Goal: Information Seeking & Learning: Check status

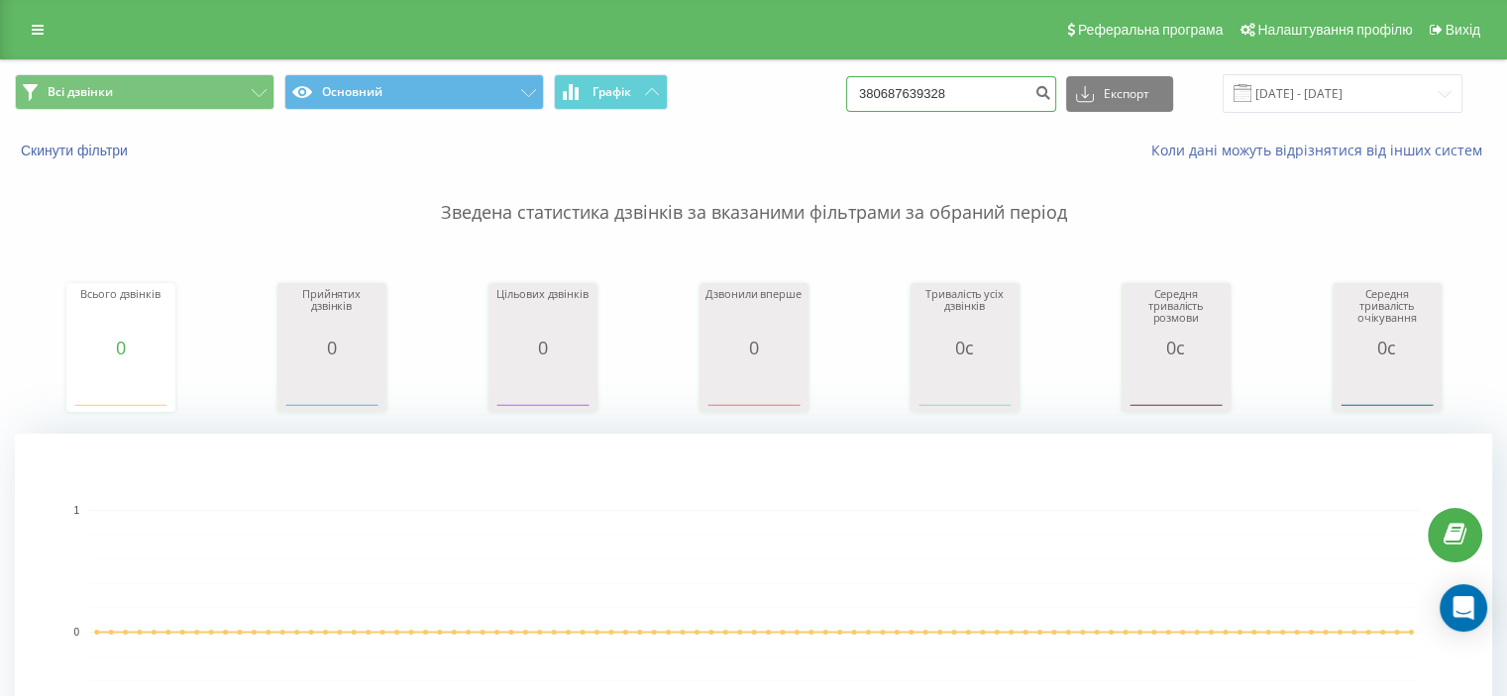
click at [931, 108] on input "380687639328" at bounding box center [951, 94] width 210 height 36
paste input "936389576"
type input "380936389576"
click at [983, 93] on input "380936389576" at bounding box center [951, 94] width 210 height 36
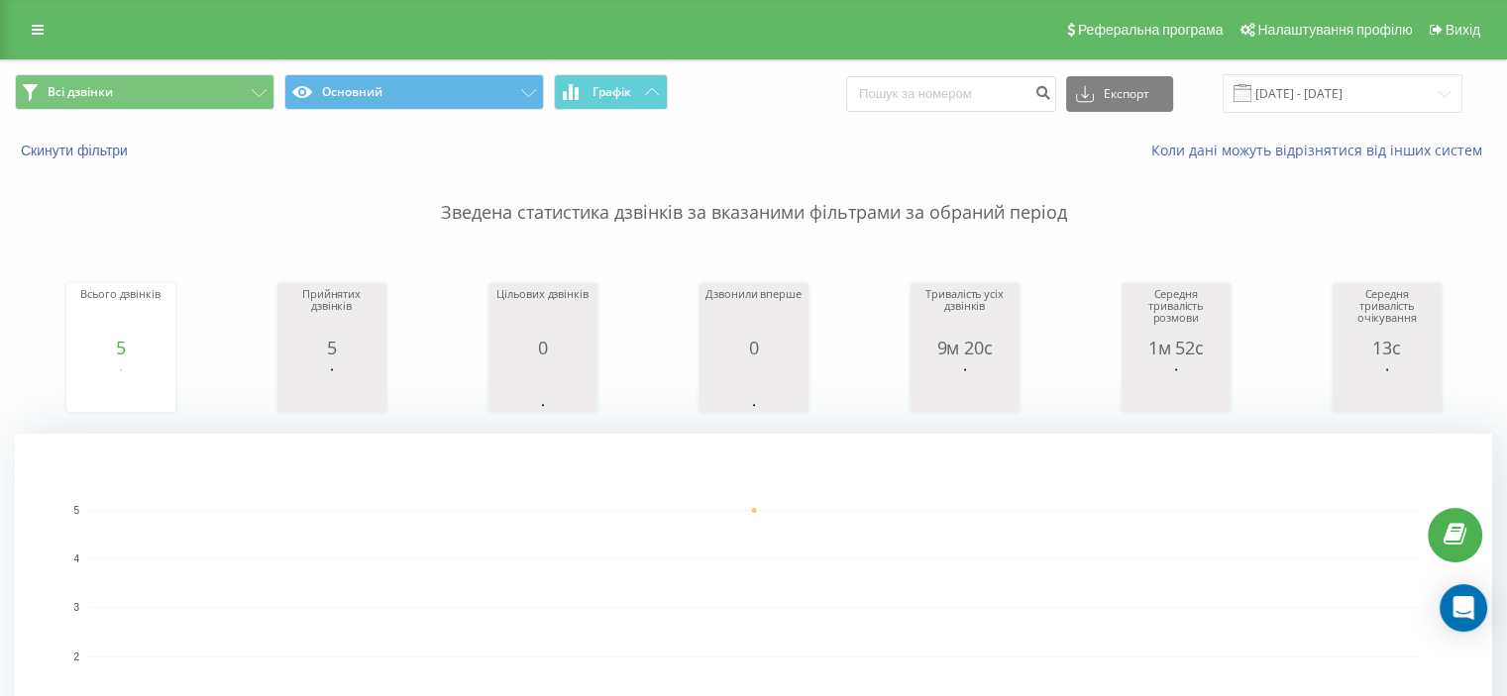
click at [244, 216] on p "Зведена статистика дзвінків за вказаними фільтрами за обраний період" at bounding box center [753, 192] width 1477 height 65
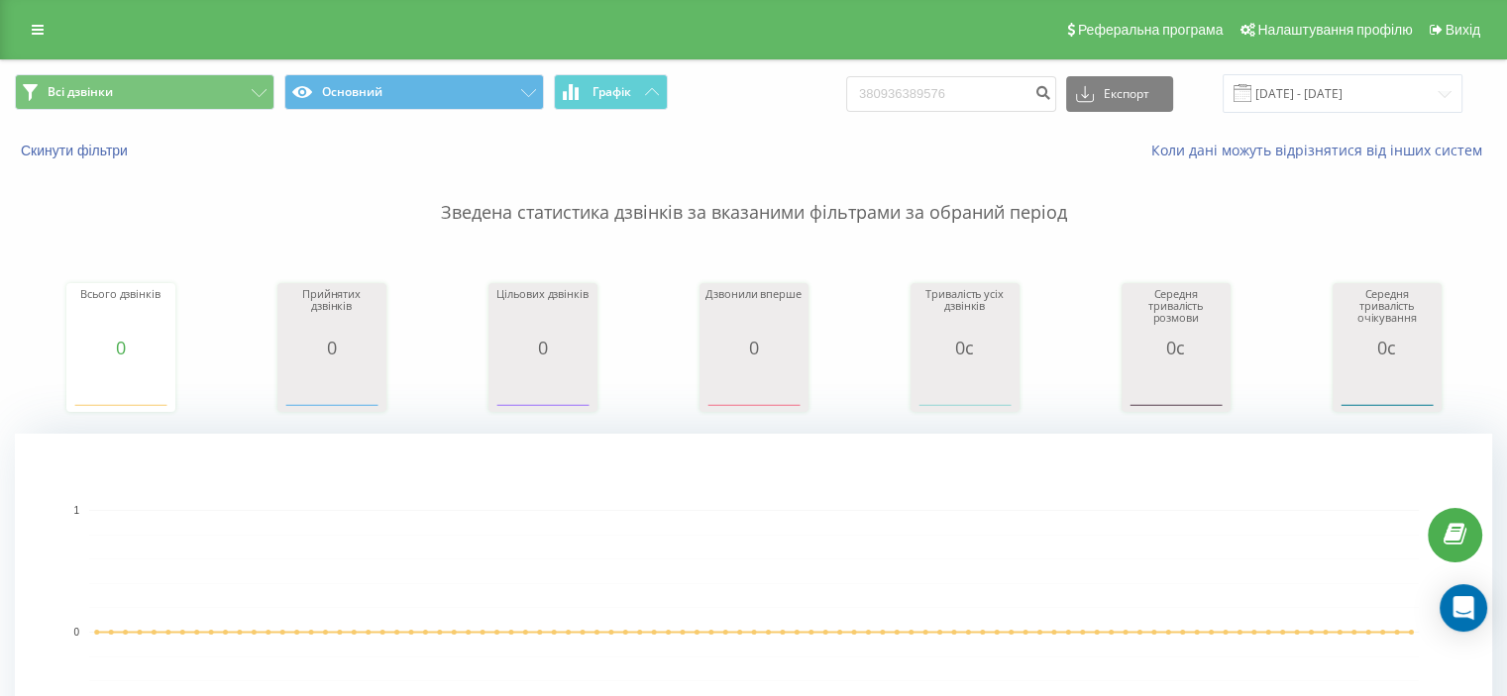
click at [947, 71] on div "Всі дзвінки Основний Графік 380936389576 Експорт .csv .xls .xlsx 22.06.2025 - 2…" at bounding box center [753, 93] width 1505 height 66
click at [947, 72] on div "Всі дзвінки Основний Графік 380936389576 Експорт .csv .xls .xlsx 22.06.2025 - 2…" at bounding box center [753, 93] width 1505 height 66
click at [947, 76] on input "380936389576" at bounding box center [951, 94] width 210 height 36
click at [947, 78] on input "380936389576" at bounding box center [951, 94] width 210 height 36
click at [947, 82] on input "380936389576" at bounding box center [951, 94] width 210 height 36
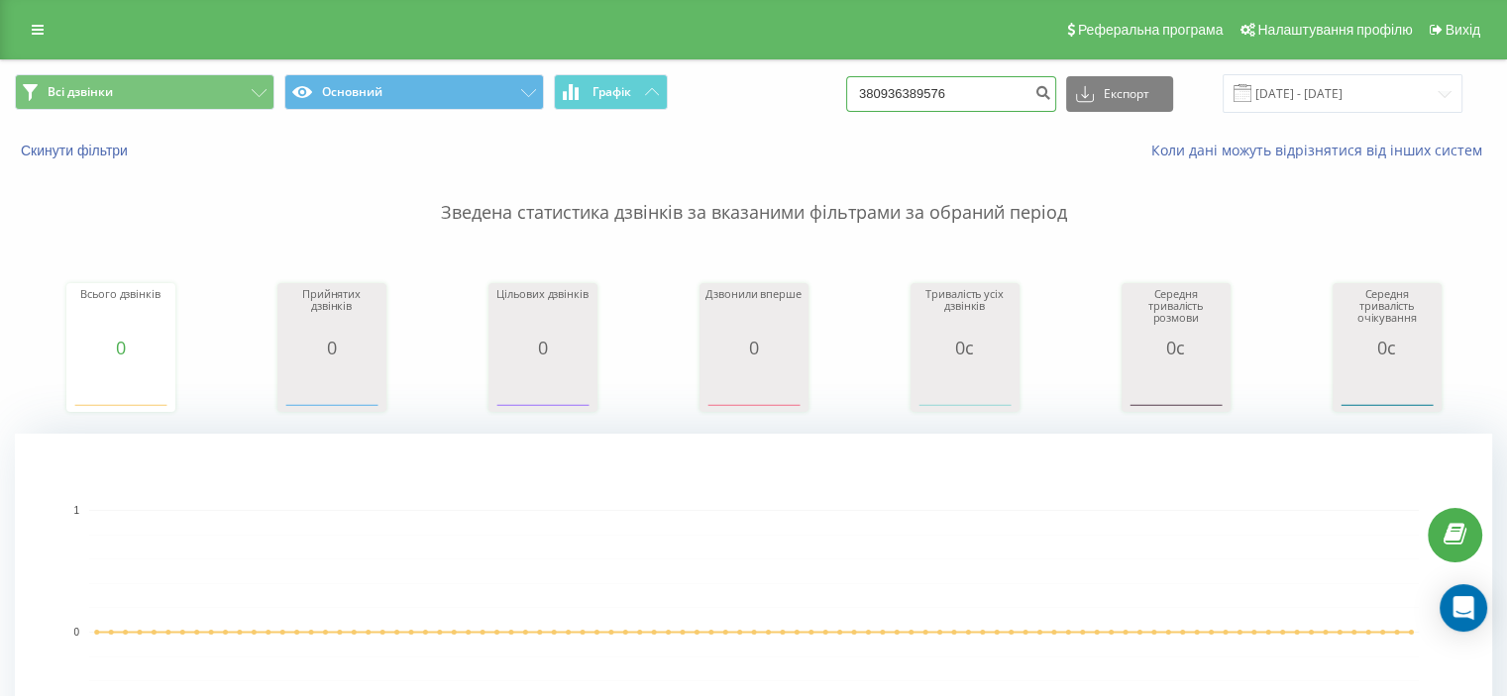
click at [947, 82] on input "380936389576" at bounding box center [951, 94] width 210 height 36
paste input "672875640"
type input "380672875640"
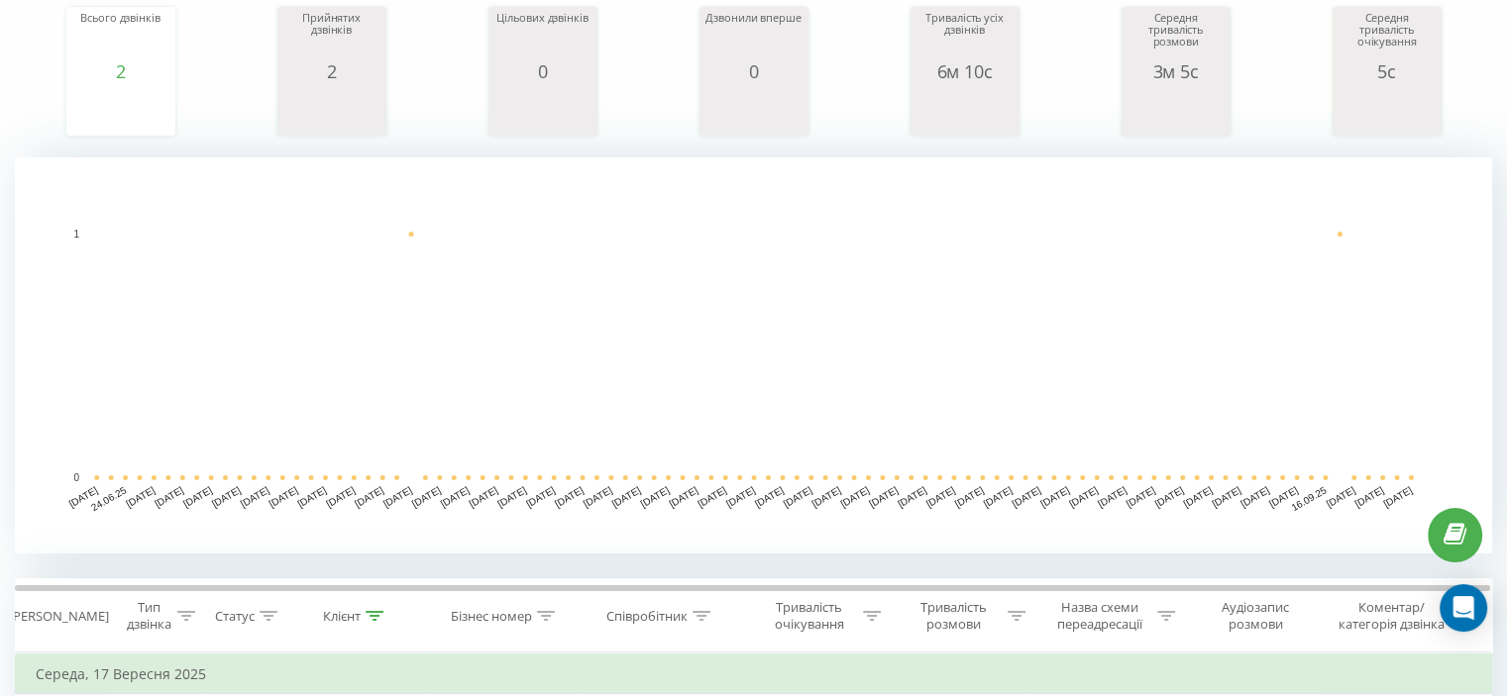
scroll to position [495, 0]
